Goal: Information Seeking & Learning: Find contact information

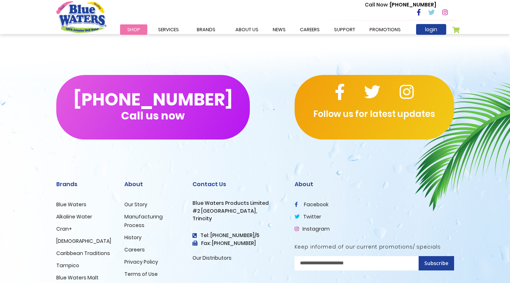
scroll to position [504, 0]
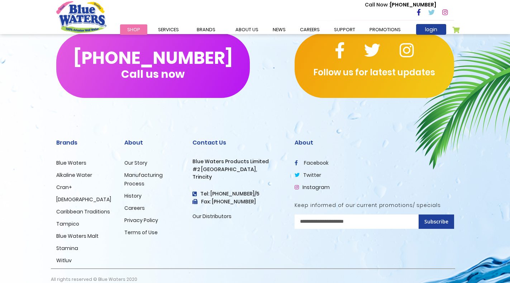
click at [207, 212] on link "Our Distributors" at bounding box center [211, 215] width 39 height 7
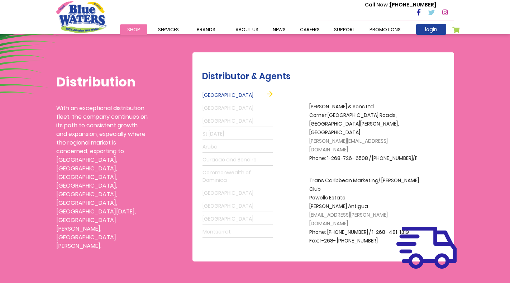
scroll to position [170, 0]
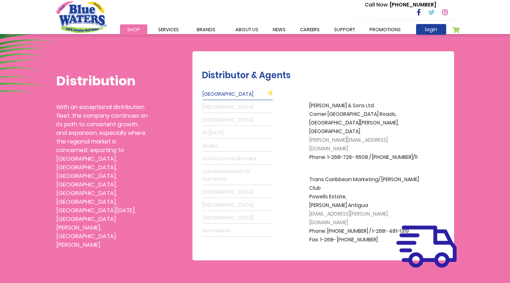
click at [348, 136] on span "[PERSON_NAME][EMAIL_ADDRESS][DOMAIN_NAME]" at bounding box center [348, 144] width 78 height 16
copy span "[PERSON_NAME][EMAIL_ADDRESS][DOMAIN_NAME]"
click at [343, 210] on span "[EMAIL_ADDRESS][PERSON_NAME][DOMAIN_NAME]" at bounding box center [348, 218] width 78 height 16
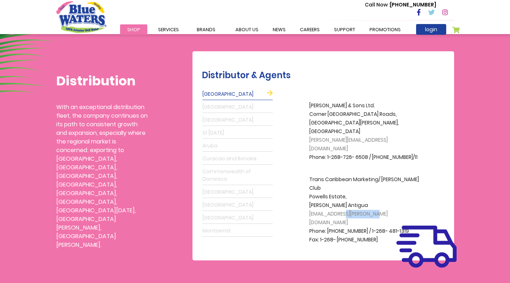
click at [343, 210] on span "[EMAIL_ADDRESS][PERSON_NAME][DOMAIN_NAME]" at bounding box center [348, 218] width 78 height 16
copy span "[EMAIL_ADDRESS][PERSON_NAME][DOMAIN_NAME]"
